Goal: Task Accomplishment & Management: Use online tool/utility

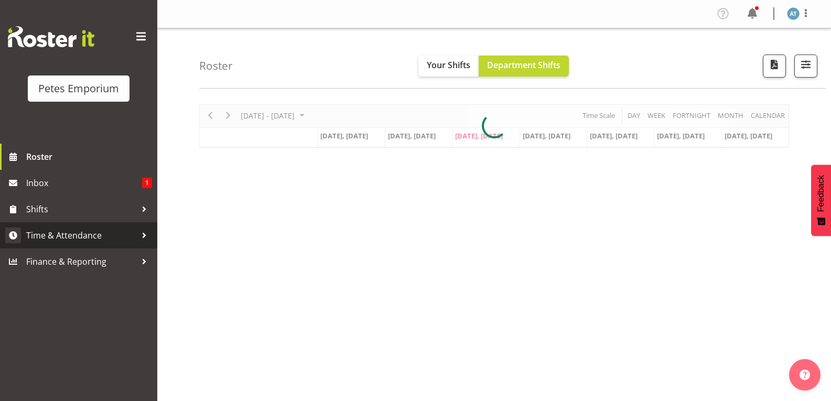
click at [96, 239] on span "Time & Attendance" at bounding box center [81, 235] width 110 height 16
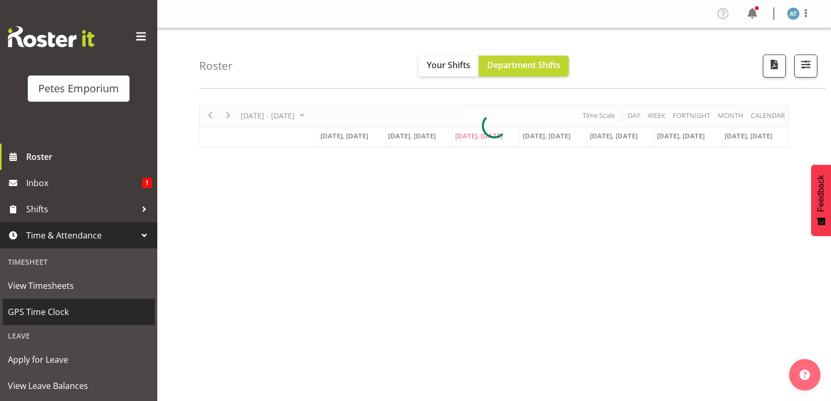
click at [99, 315] on span "GPS Time Clock" at bounding box center [79, 312] width 142 height 16
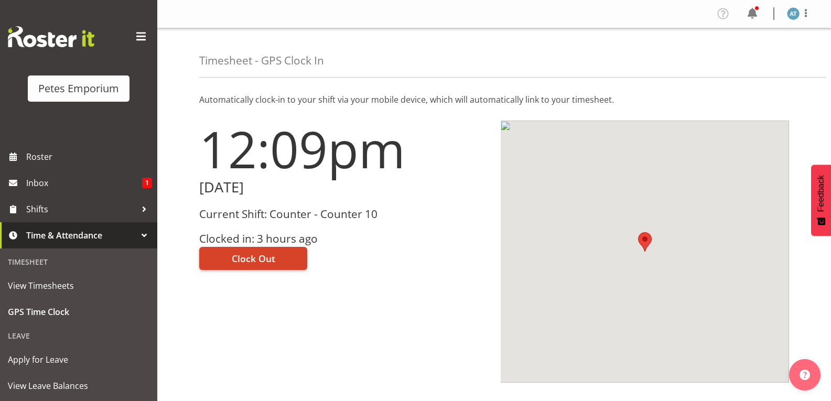
click at [273, 261] on span "Clock Out" at bounding box center [254, 259] width 44 height 14
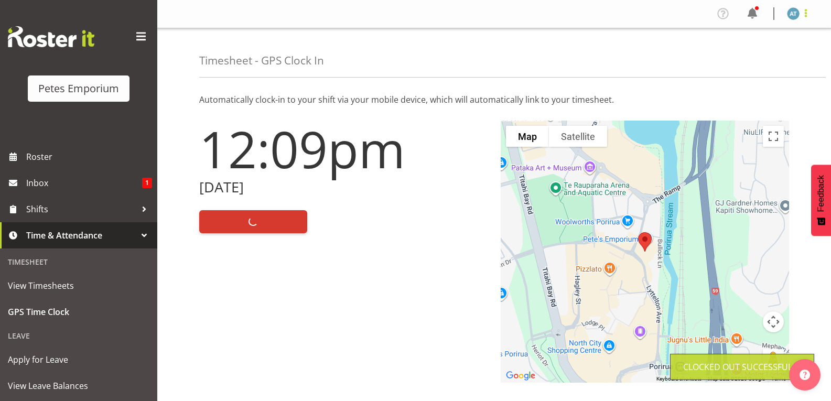
click at [809, 13] on span at bounding box center [805, 13] width 13 height 13
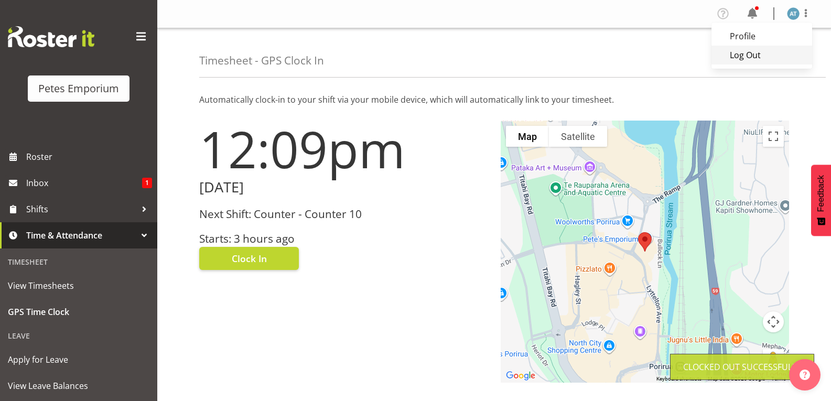
click at [774, 61] on link "Log Out" at bounding box center [761, 55] width 101 height 19
